Goal: Information Seeking & Learning: Learn about a topic

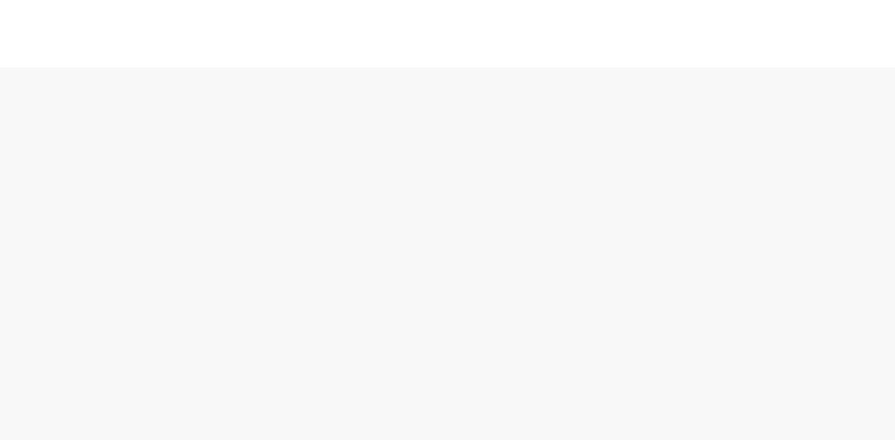
click at [442, 84] on div at bounding box center [447, 271] width 895 height 408
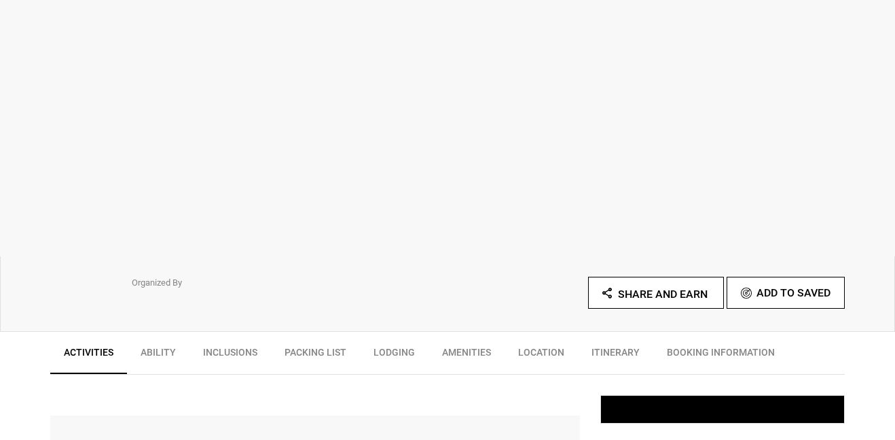
scroll to position [152, 0]
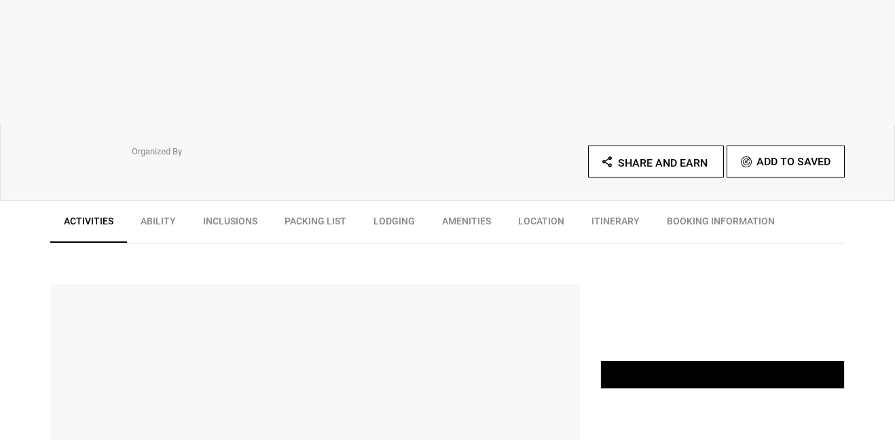
click at [402, 217] on link "Lodging" at bounding box center [394, 224] width 69 height 34
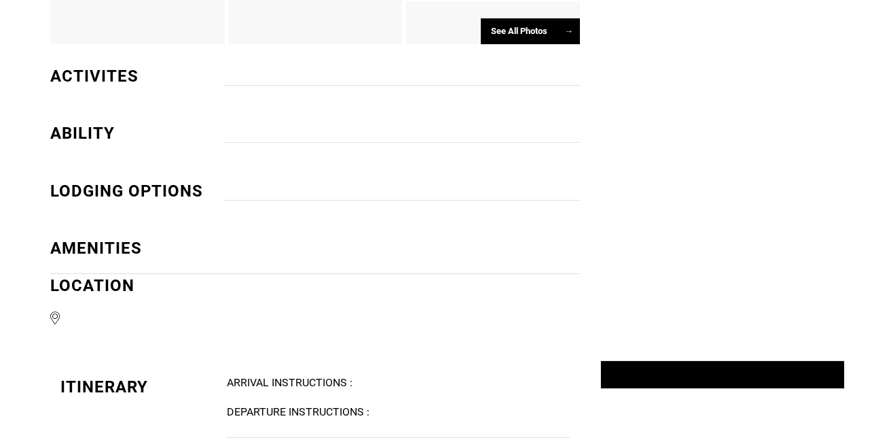
scroll to position [891, 0]
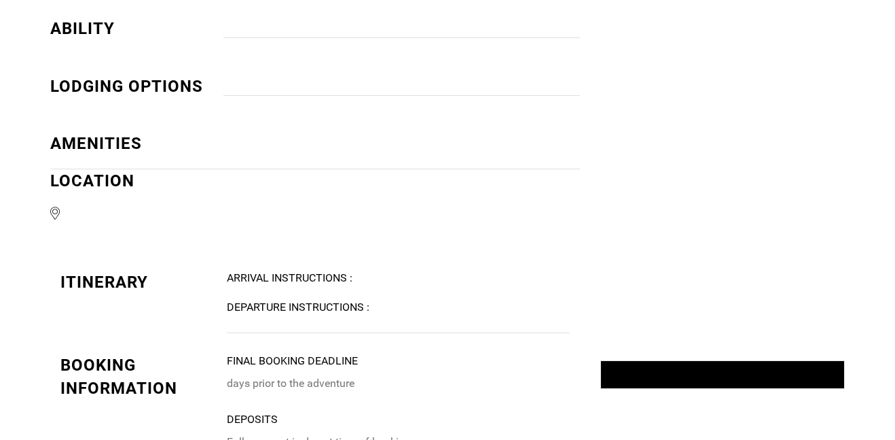
click at [82, 181] on div "LOCATION" at bounding box center [315, 196] width 530 height 54
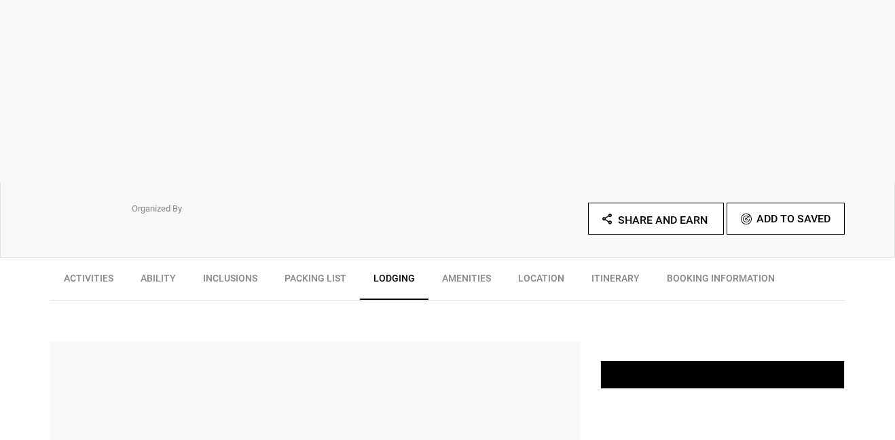
scroll to position [217, 0]
